Goal: Task Accomplishment & Management: Use online tool/utility

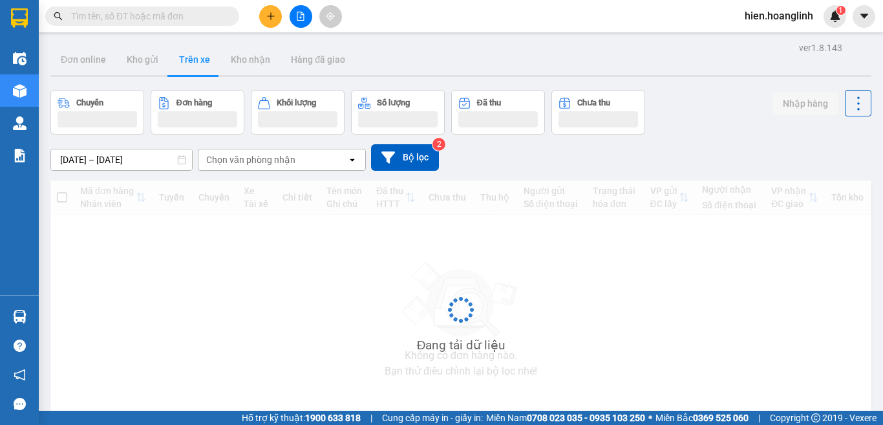
click at [299, 19] on icon "file-add" at bounding box center [300, 16] width 9 height 9
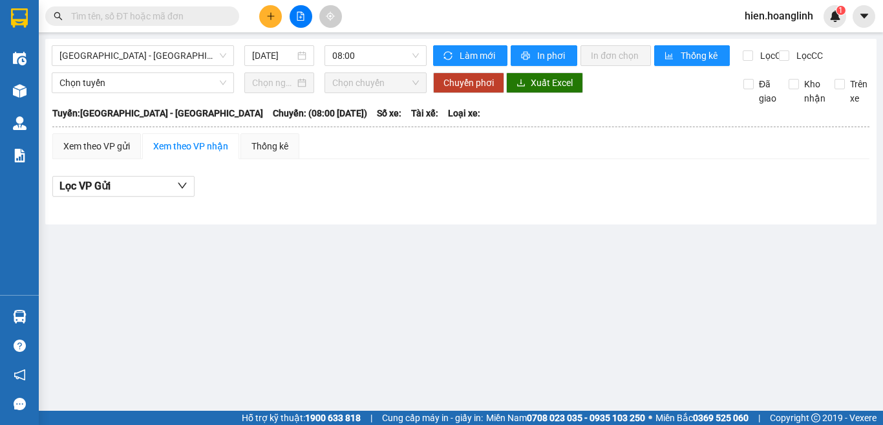
click at [109, 45] on div "Quảng Bình - Hà Nội 14/09/2025 08:00 Làm mới In phơi In đơn chọn Thống kê Lọc C…" at bounding box center [460, 131] width 831 height 185
click at [110, 50] on span "Quảng Bình - Hà Nội" at bounding box center [142, 55] width 167 height 19
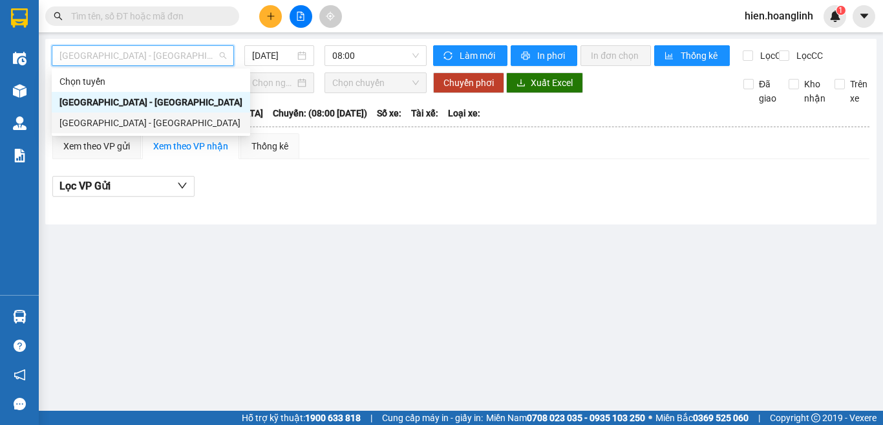
click at [117, 128] on div "Hà Nội - Quảng Bình" at bounding box center [150, 123] width 183 height 14
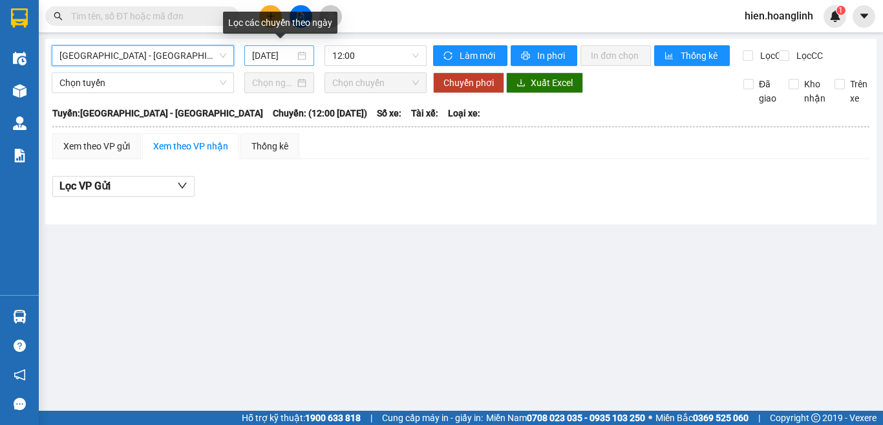
click at [266, 55] on input "14/09/2025" at bounding box center [273, 55] width 43 height 14
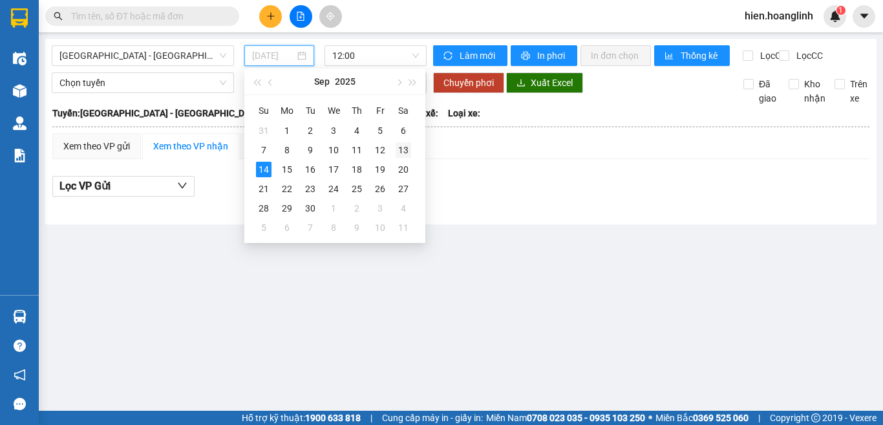
click at [401, 150] on div "13" at bounding box center [403, 150] width 16 height 16
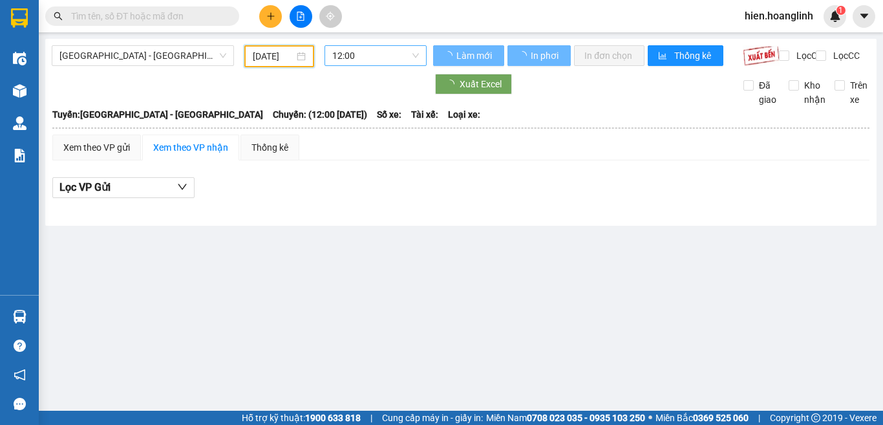
type input "13/09/2025"
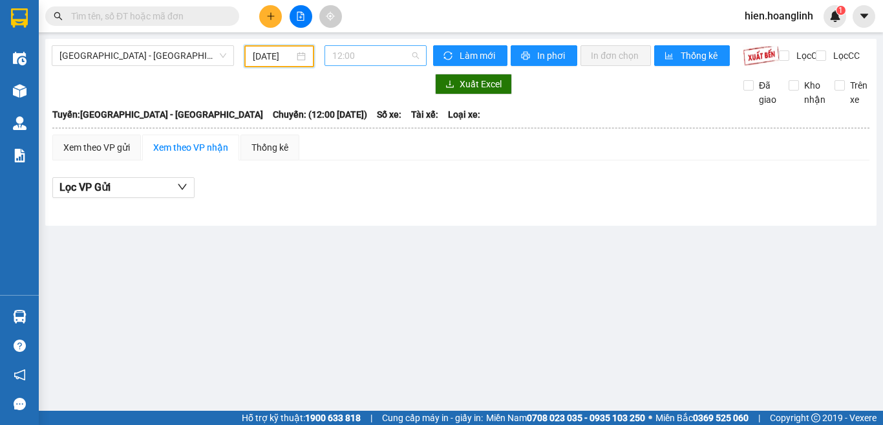
click at [370, 56] on span "12:00" at bounding box center [375, 55] width 87 height 19
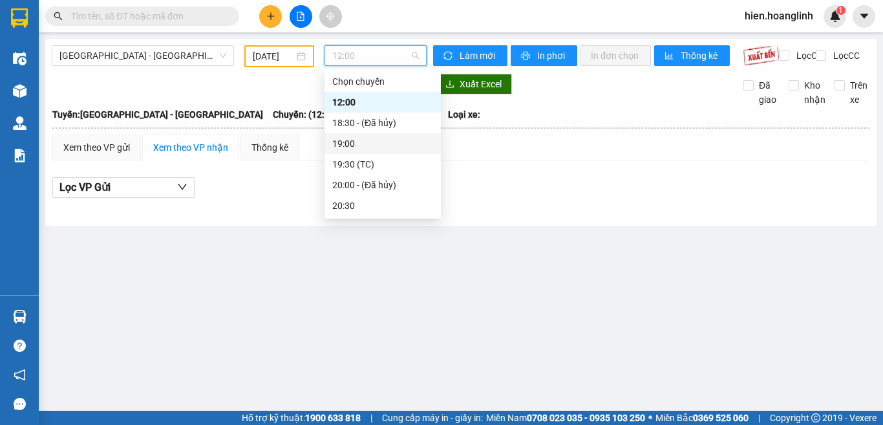
click at [344, 138] on div "19:00" at bounding box center [382, 143] width 101 height 14
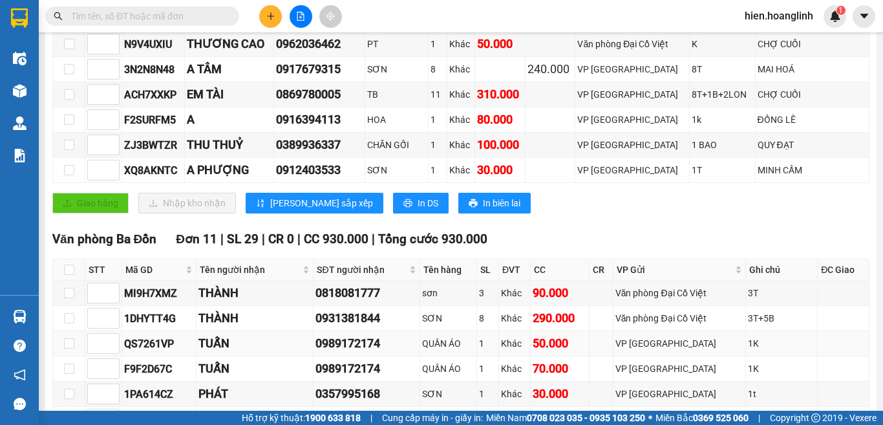
scroll to position [711, 0]
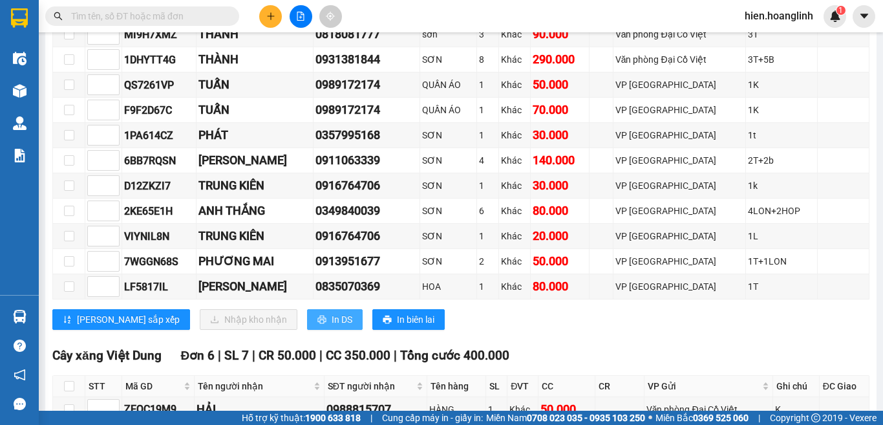
click at [331, 326] on span "In DS" at bounding box center [341, 319] width 21 height 14
